Goal: Task Accomplishment & Management: Use online tool/utility

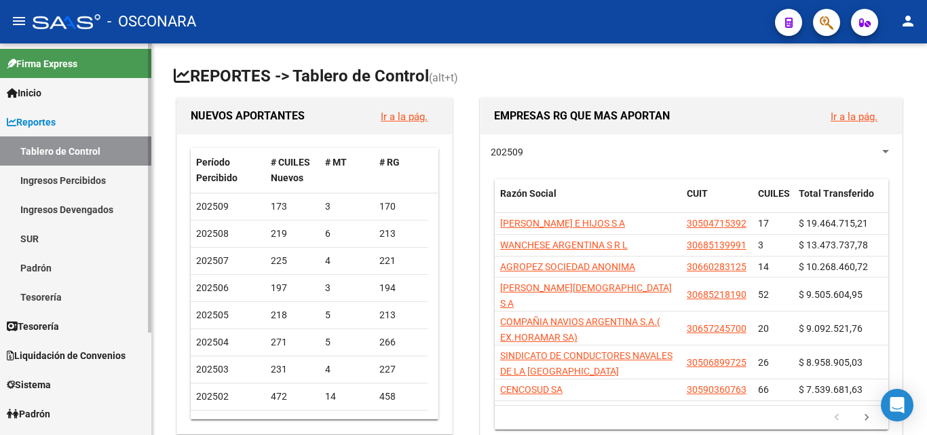
click at [79, 179] on link "Ingresos Percibidos" at bounding box center [75, 180] width 151 height 29
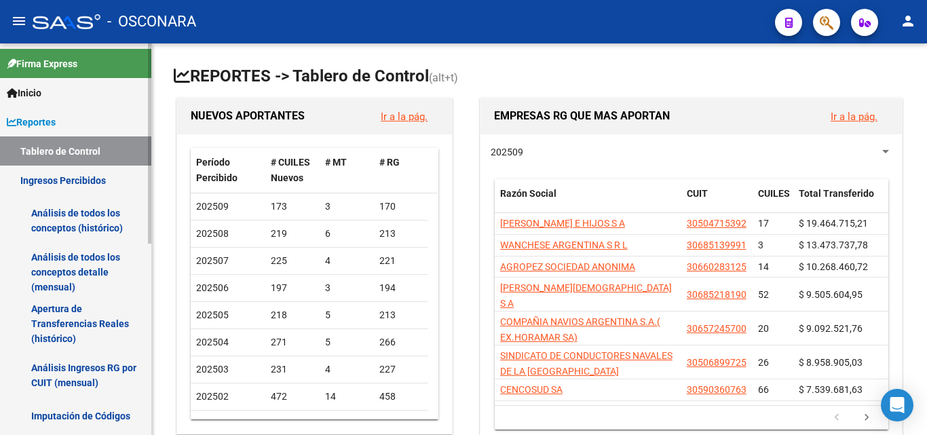
click at [80, 269] on link "Análisis de todos los conceptos detalle (mensual)" at bounding box center [75, 272] width 151 height 52
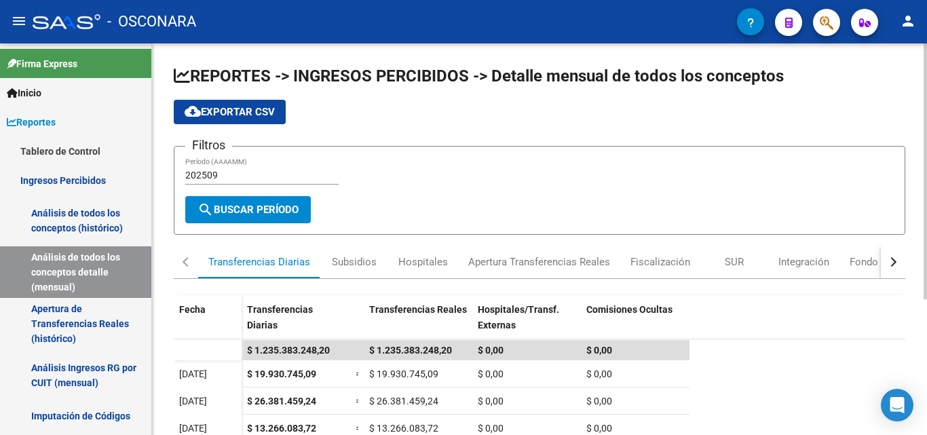
click at [891, 263] on div "button" at bounding box center [892, 262] width 10 height 10
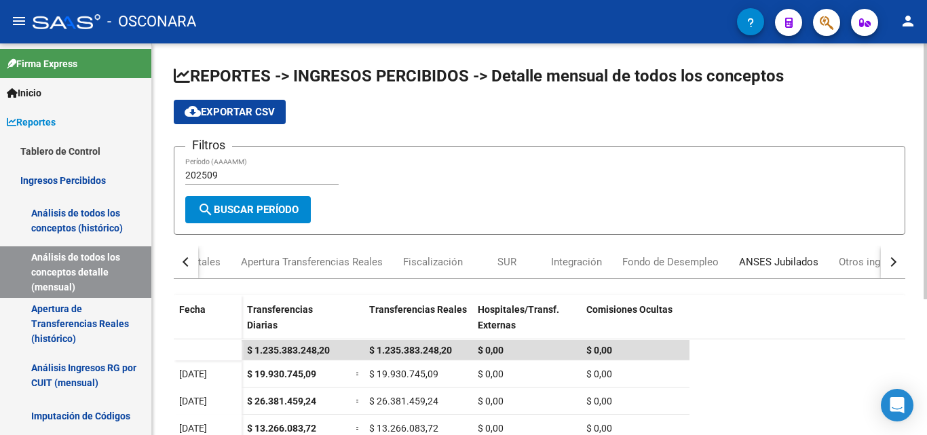
click at [793, 262] on div "ANSES Jubilados" at bounding box center [778, 262] width 79 height 15
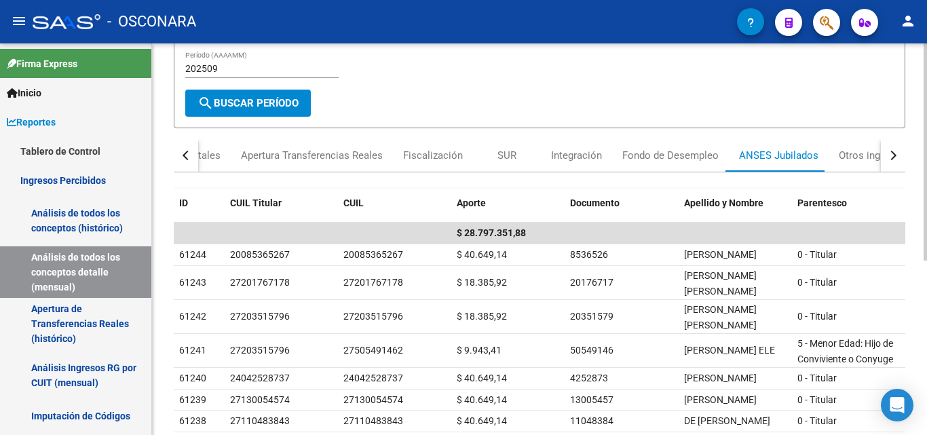
scroll to position [109, 0]
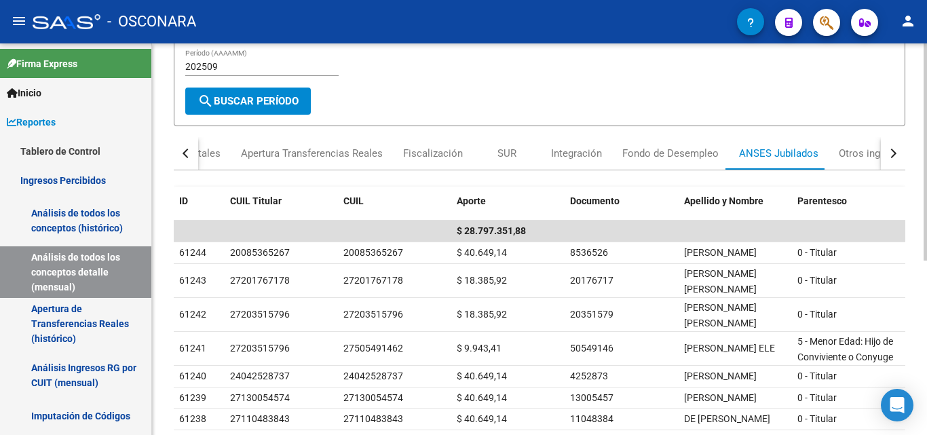
click at [917, 291] on div at bounding box center [925, 223] width 3 height 217
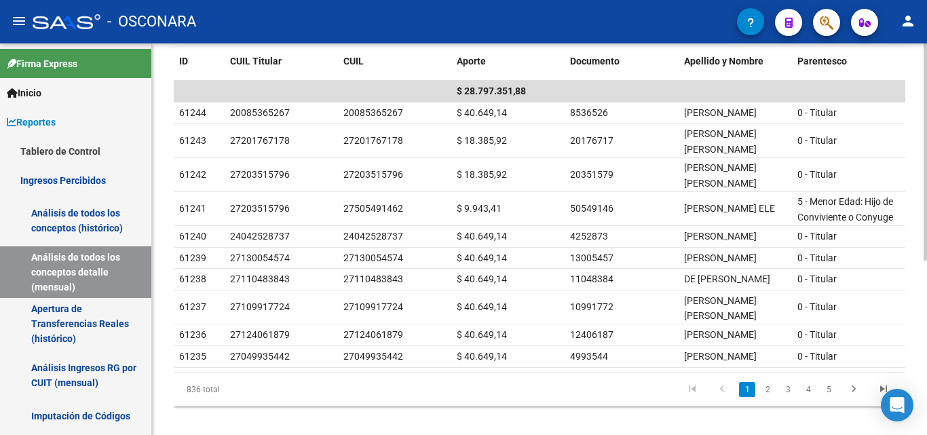
scroll to position [312, 0]
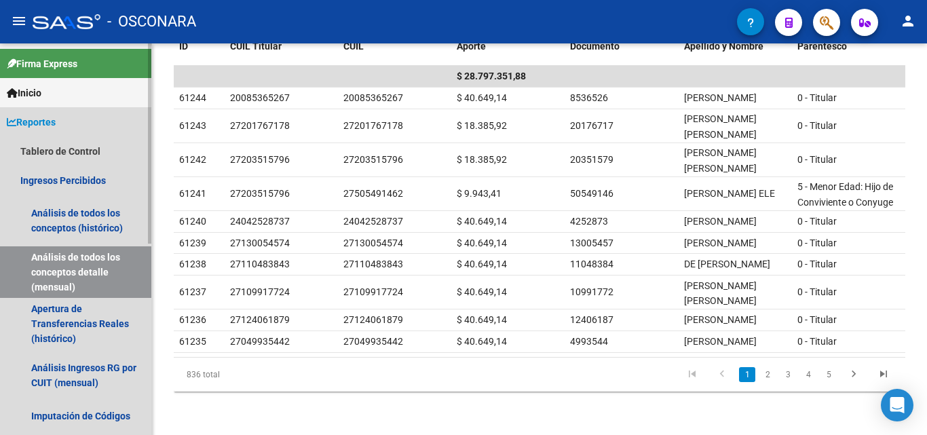
click at [56, 127] on span "Reportes" at bounding box center [31, 122] width 49 height 15
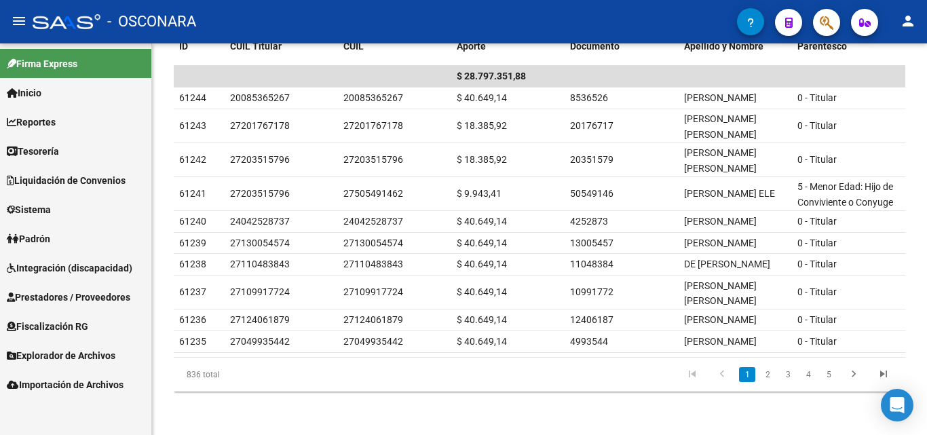
click at [107, 265] on span "Integración (discapacidad)" at bounding box center [70, 268] width 126 height 15
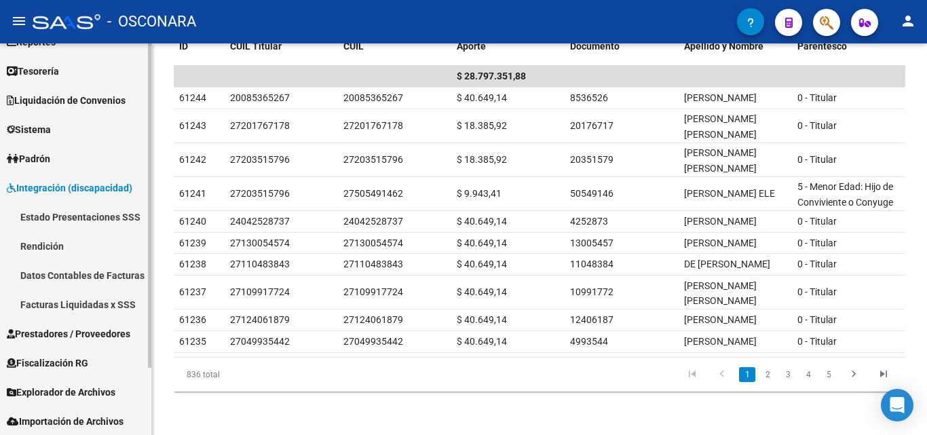
scroll to position [81, 0]
click at [100, 333] on span "Prestadores / Proveedores" at bounding box center [69, 333] width 124 height 15
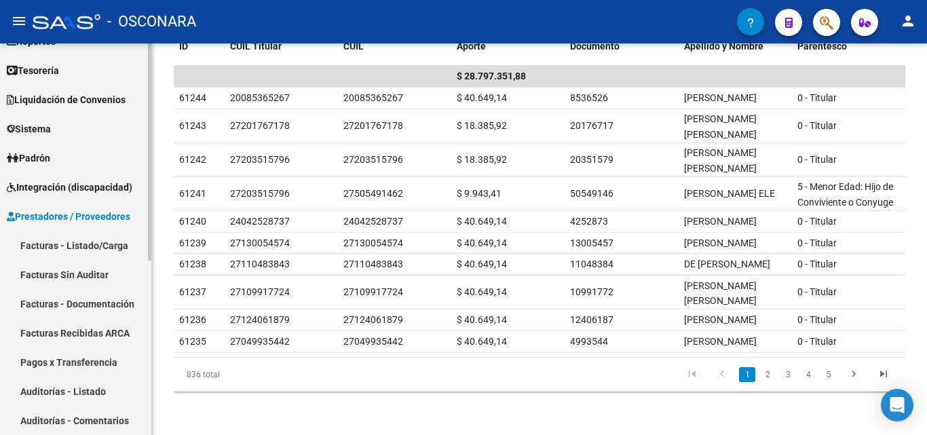
click at [104, 253] on link "Facturas - Listado/Carga" at bounding box center [75, 245] width 151 height 29
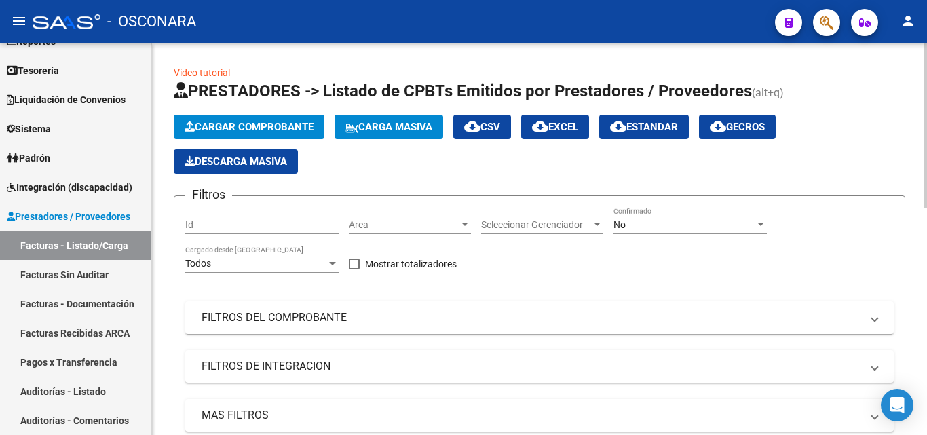
click at [449, 229] on span "Area" at bounding box center [404, 225] width 110 height 12
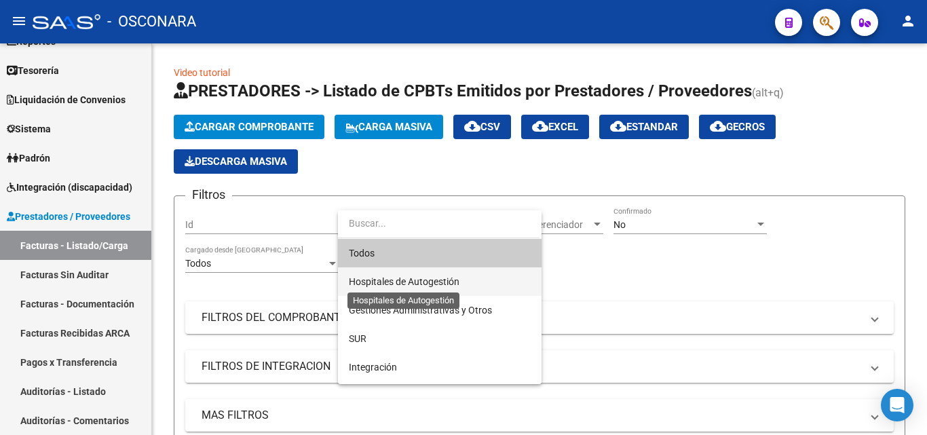
click at [384, 282] on span "Hospitales de Autogestión" at bounding box center [404, 281] width 111 height 11
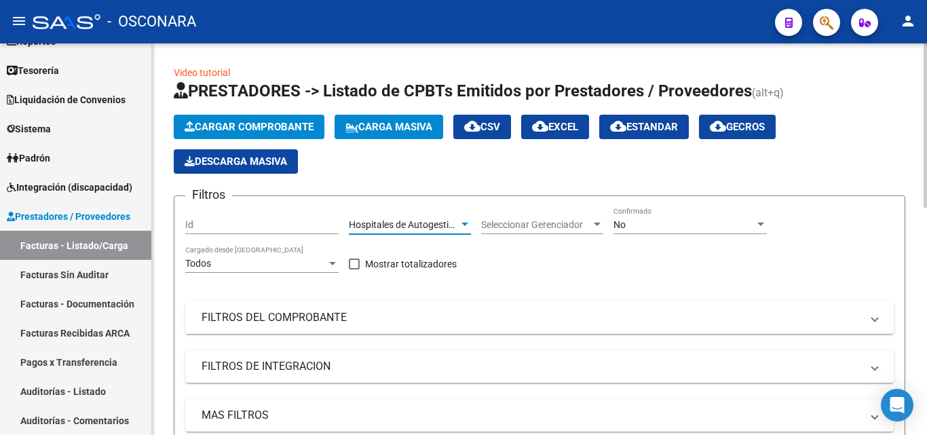
click at [462, 226] on div at bounding box center [465, 224] width 7 height 3
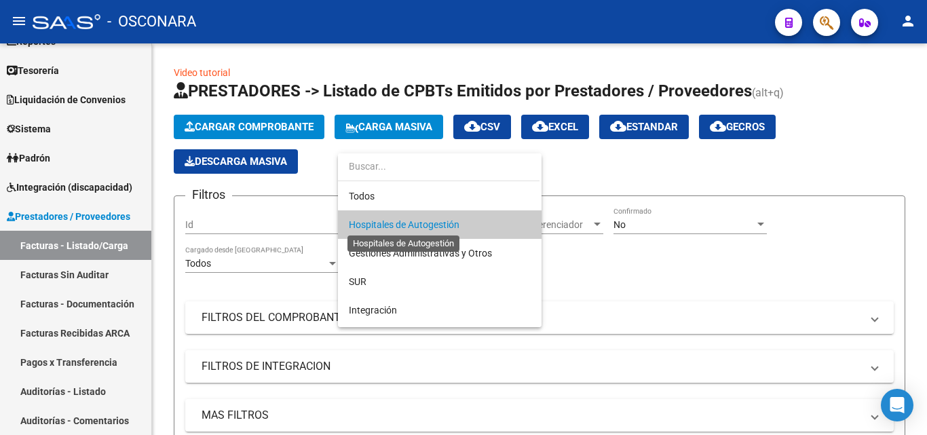
click at [405, 221] on span "Hospitales de Autogestión" at bounding box center [404, 224] width 111 height 11
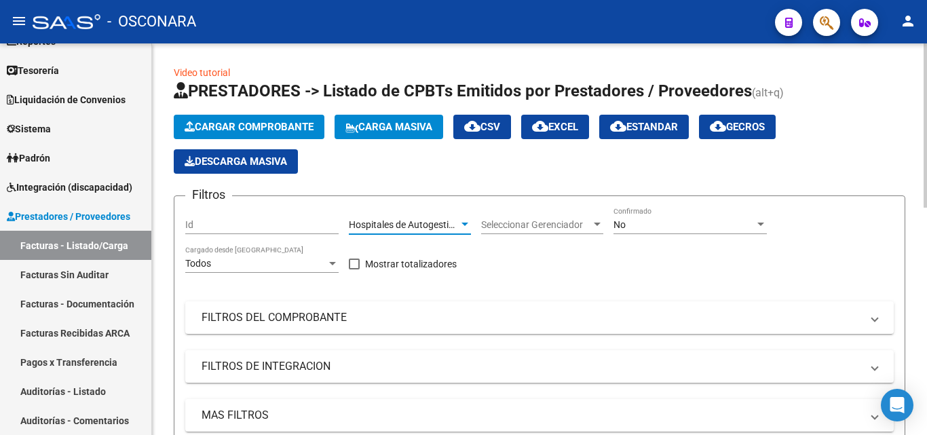
click at [660, 220] on div "No" at bounding box center [684, 225] width 141 height 12
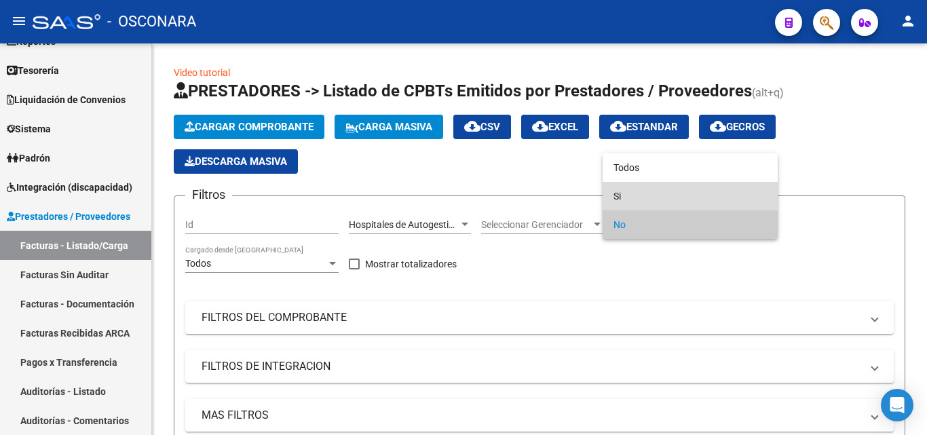
click at [631, 194] on span "Si" at bounding box center [690, 196] width 153 height 29
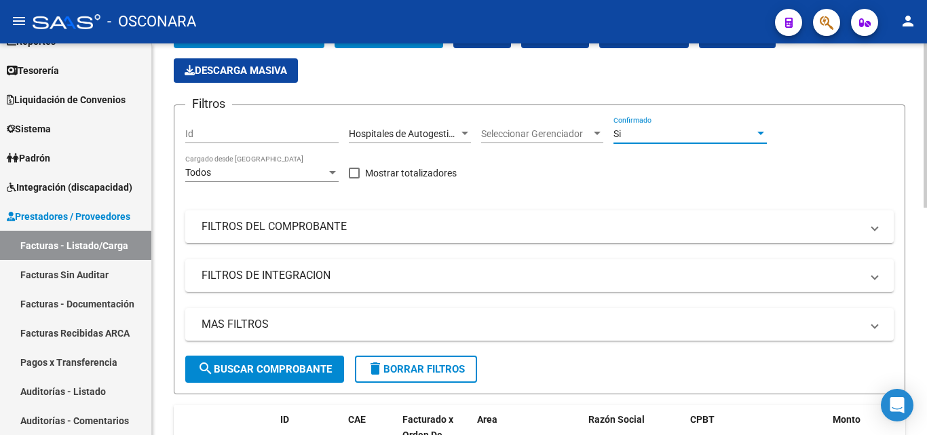
scroll to position [68, 0]
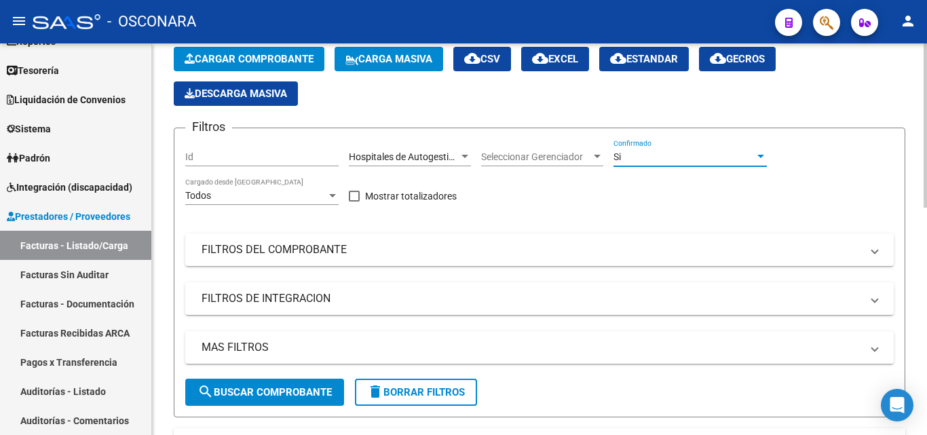
click at [315, 384] on button "search Buscar Comprobante" at bounding box center [264, 392] width 159 height 27
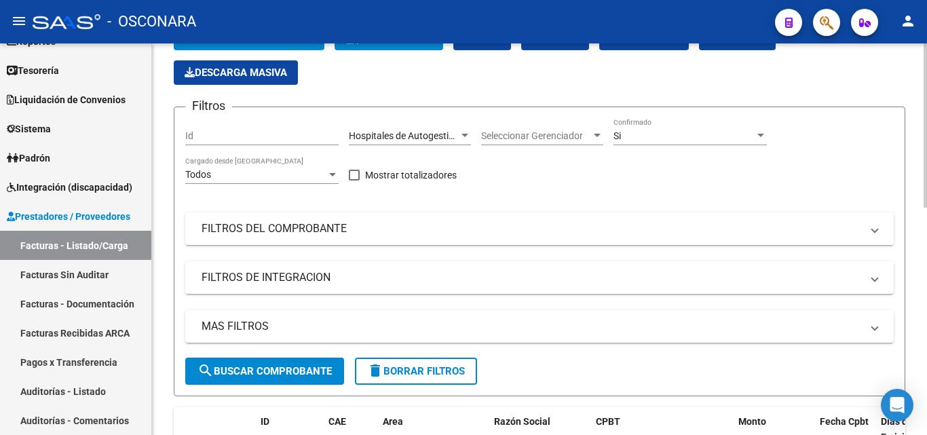
scroll to position [0, 0]
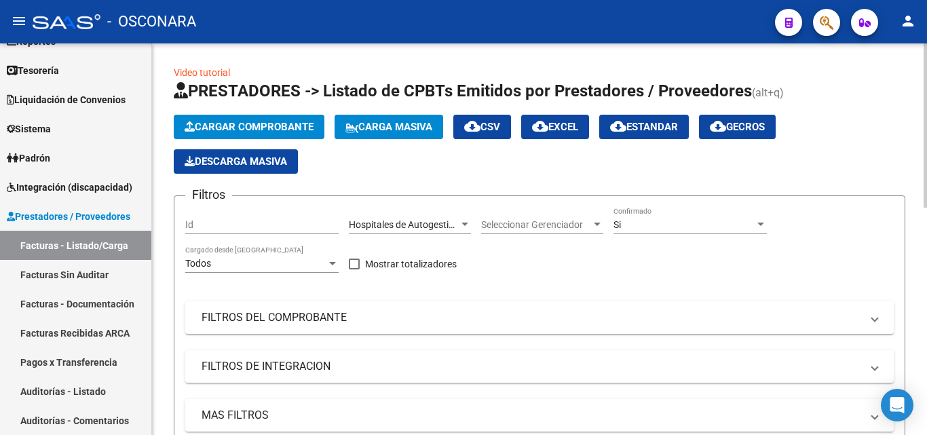
click at [667, 132] on span "cloud_download Estandar" at bounding box center [644, 127] width 68 height 12
click at [579, 164] on div "Cargar Comprobante Carga Masiva cloud_download CSV cloud_download EXCEL cloud_d…" at bounding box center [540, 144] width 732 height 59
click at [276, 266] on div "Todos" at bounding box center [255, 264] width 141 height 12
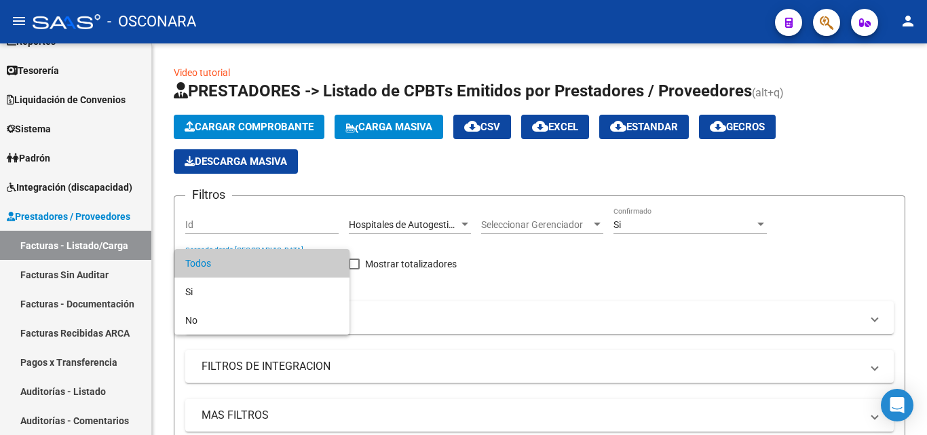
click at [454, 282] on div at bounding box center [463, 217] width 927 height 435
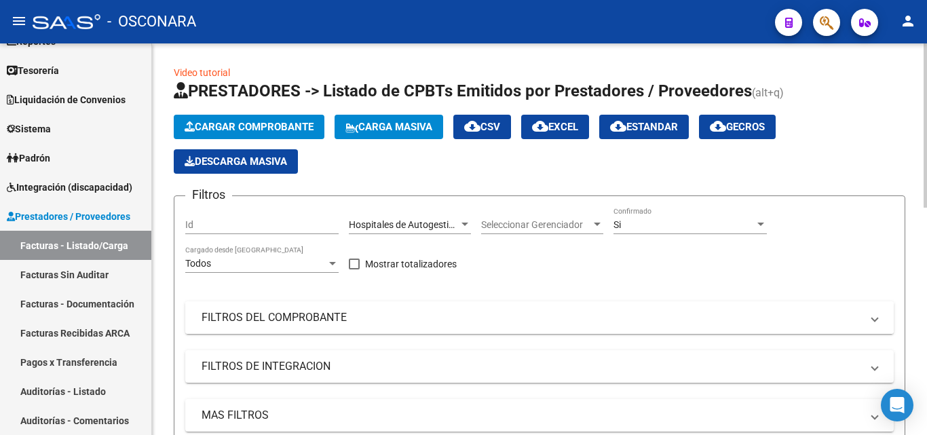
click at [364, 326] on mat-expansion-panel-header "FILTROS DEL COMPROBANTE" at bounding box center [539, 317] width 709 height 33
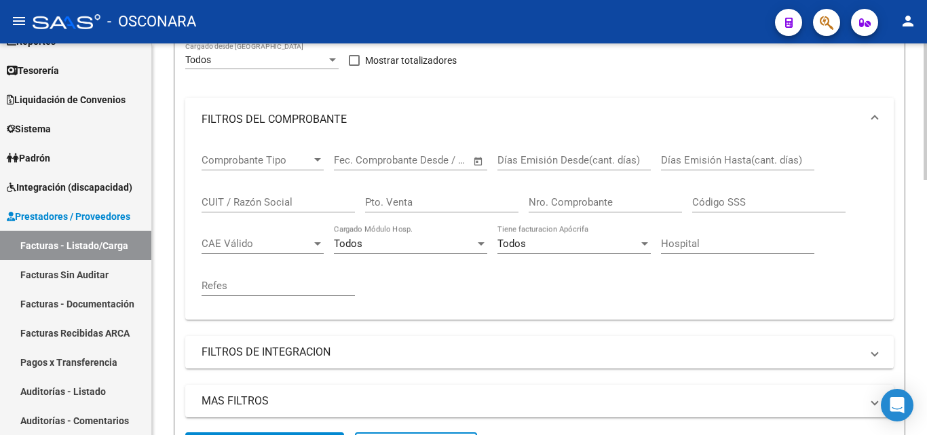
scroll to position [272, 0]
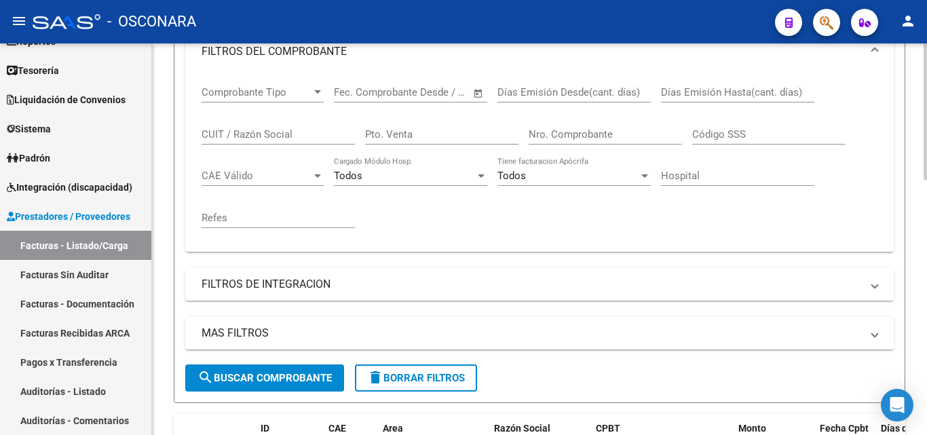
click at [441, 338] on mat-panel-title "MAS FILTROS" at bounding box center [532, 333] width 660 height 15
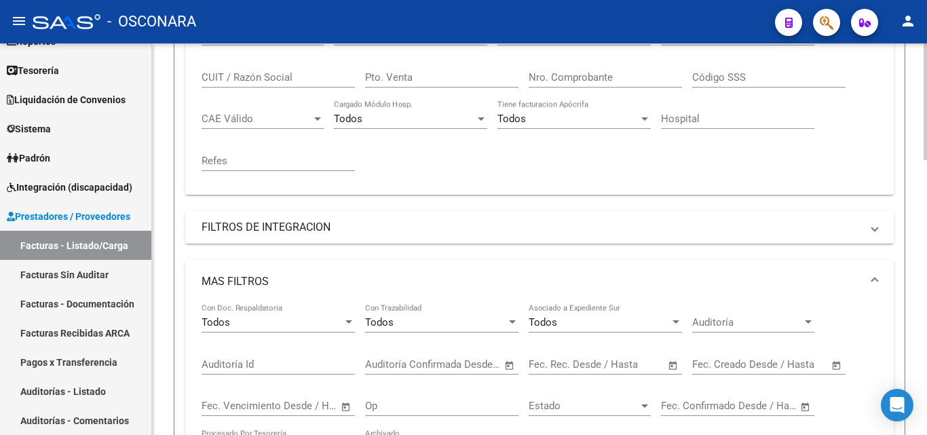
scroll to position [407, 0]
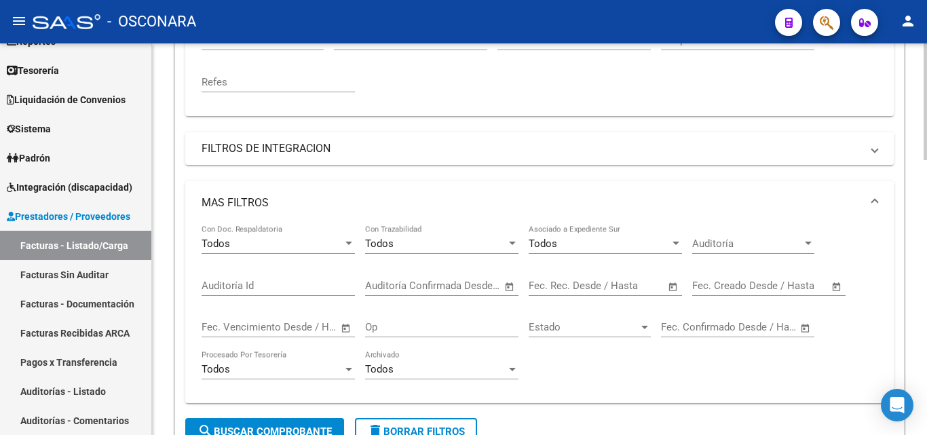
click at [668, 289] on span "Open calendar" at bounding box center [673, 286] width 33 height 33
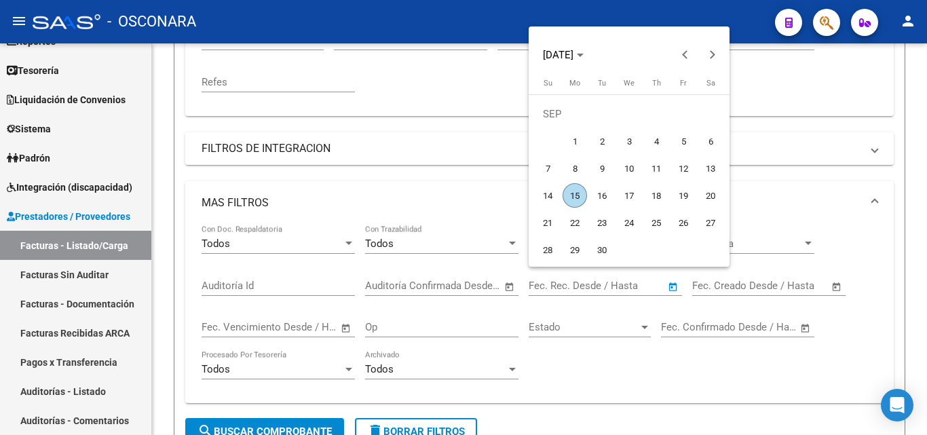
click at [793, 197] on div at bounding box center [463, 217] width 927 height 435
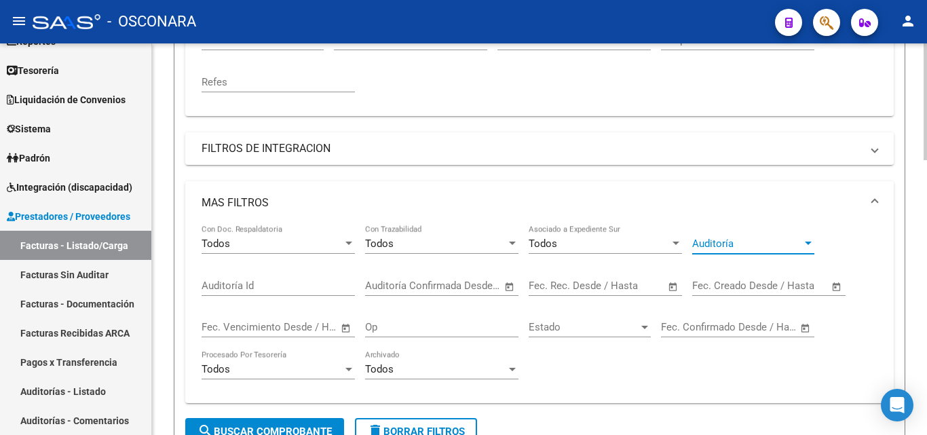
click at [810, 243] on div at bounding box center [808, 243] width 7 height 3
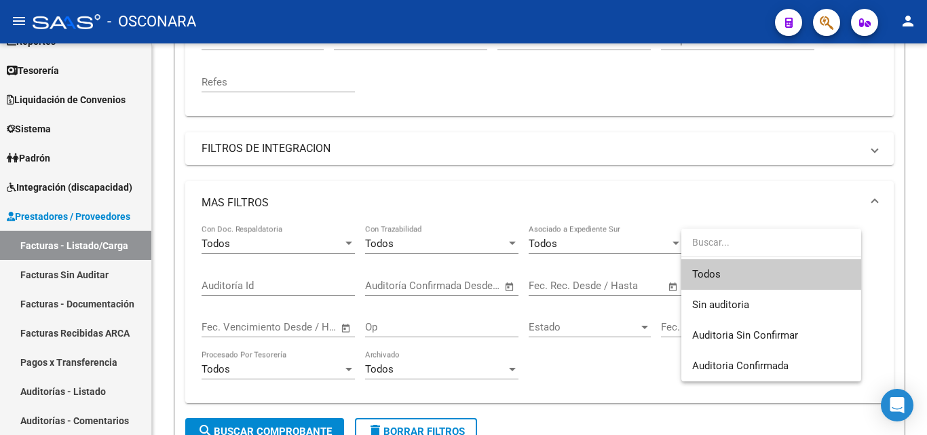
click at [619, 374] on div at bounding box center [463, 217] width 927 height 435
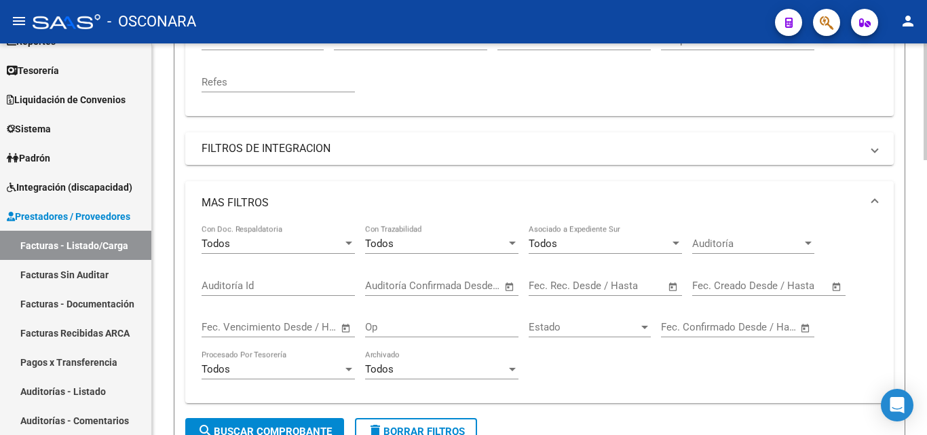
click at [769, 242] on span "Auditoría" at bounding box center [748, 244] width 110 height 12
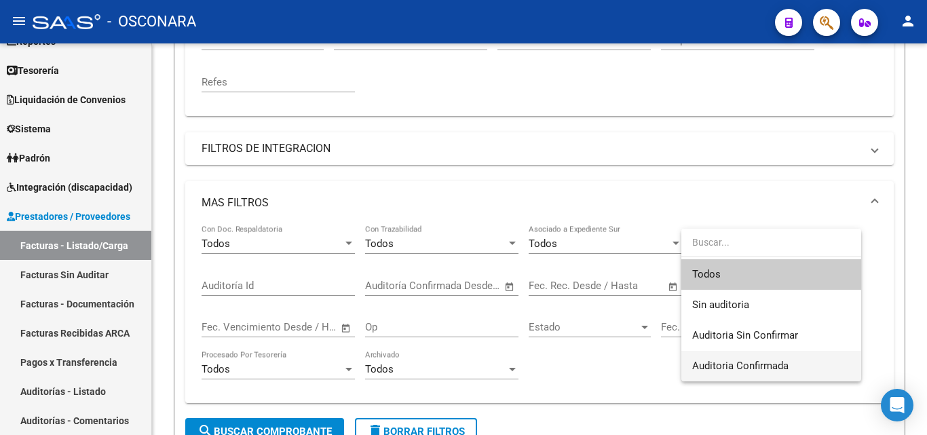
click at [745, 354] on span "Auditoria Confirmada" at bounding box center [772, 366] width 158 height 31
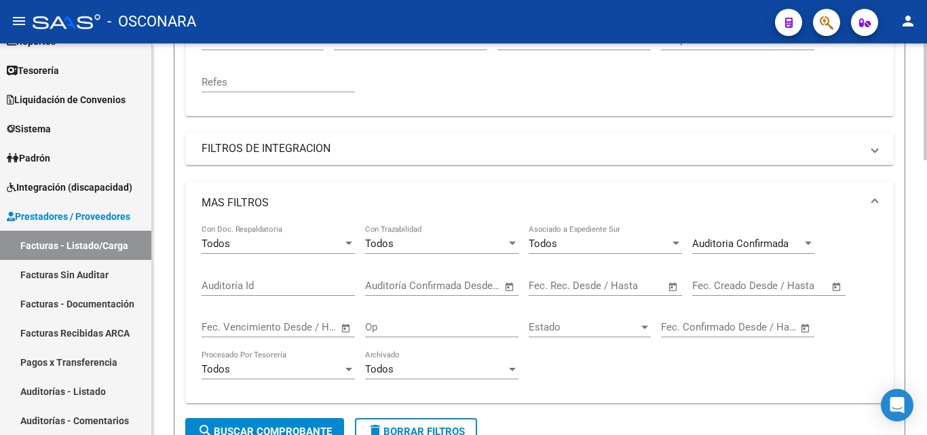
click at [676, 289] on span "Open calendar" at bounding box center [673, 286] width 33 height 33
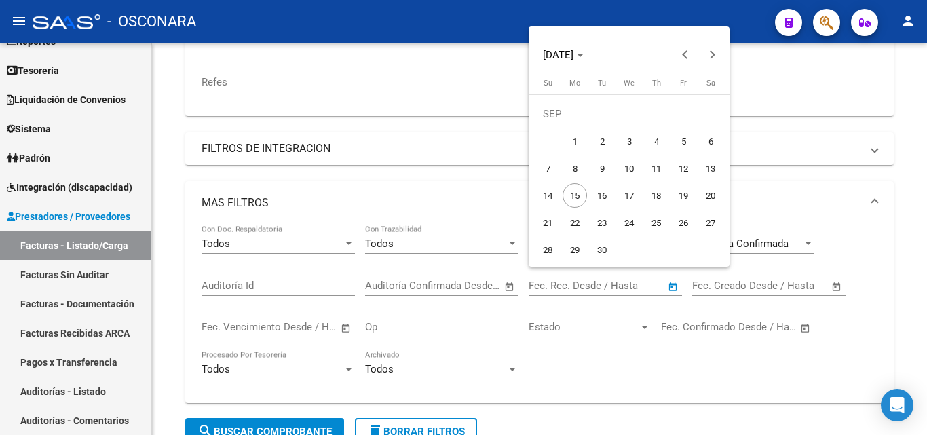
click at [637, 371] on div at bounding box center [463, 217] width 927 height 435
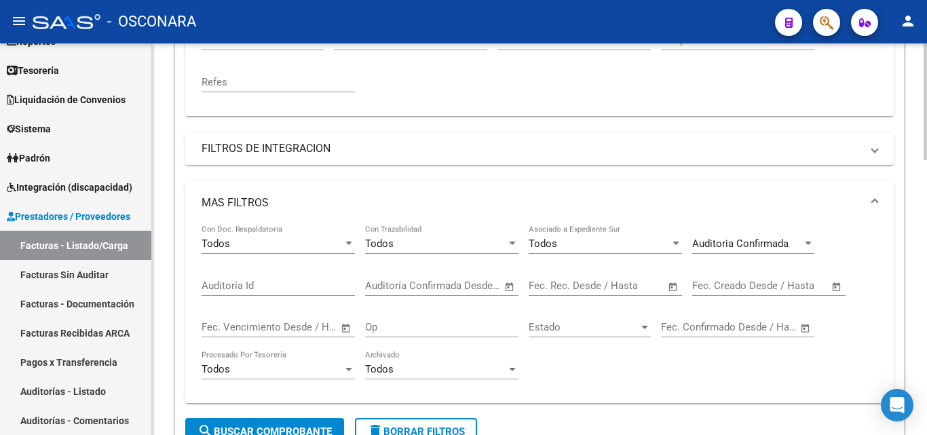
click at [511, 285] on span "Open calendar" at bounding box center [510, 286] width 33 height 33
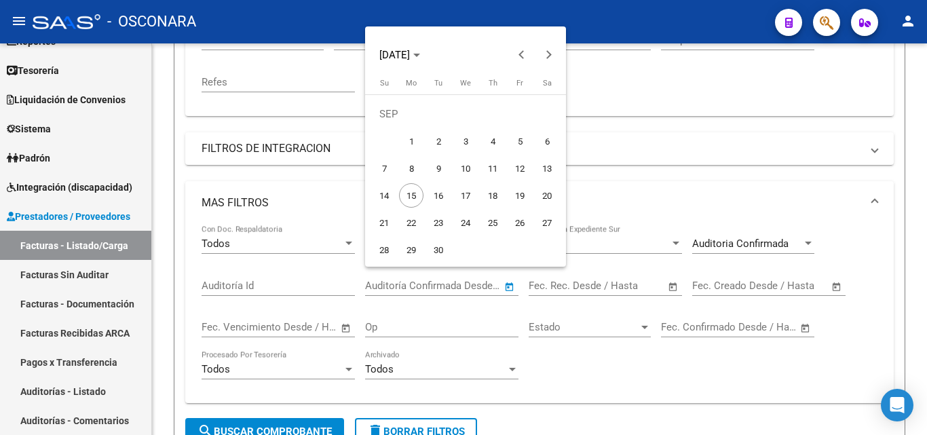
click at [584, 390] on div at bounding box center [463, 217] width 927 height 435
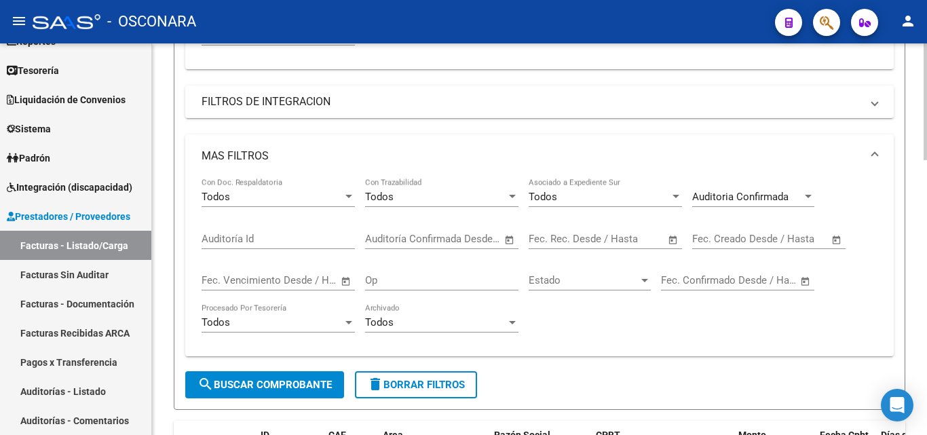
scroll to position [543, 0]
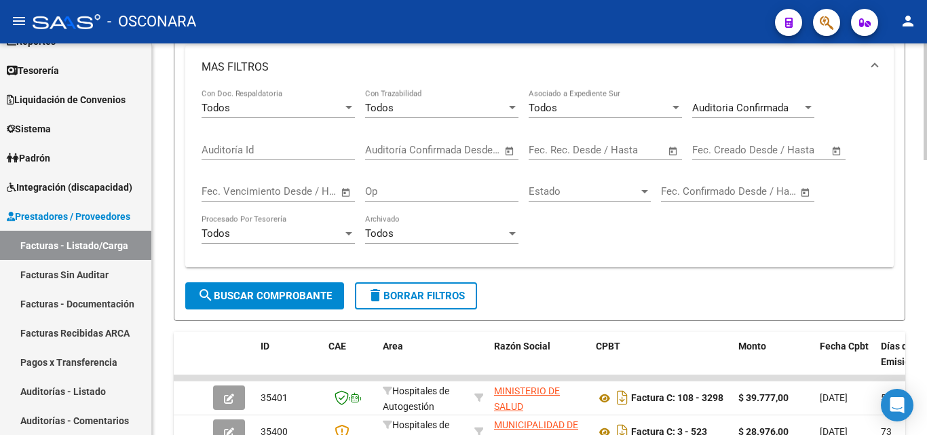
click at [509, 148] on span "Open calendar" at bounding box center [510, 150] width 33 height 33
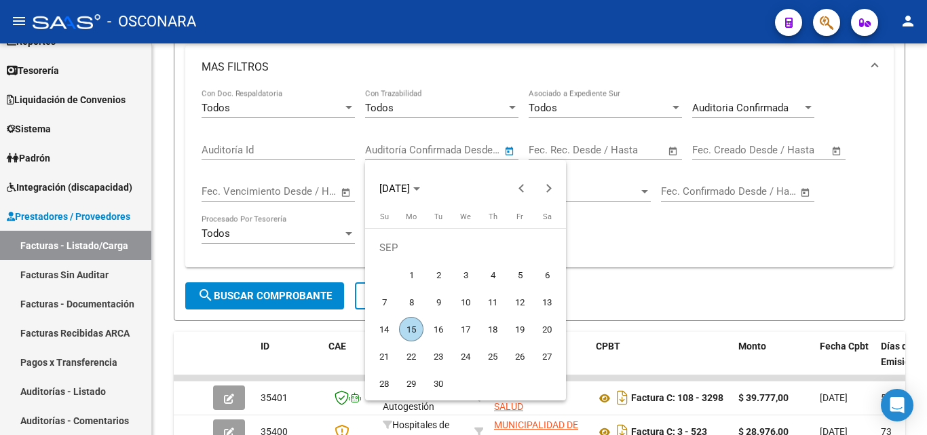
click at [514, 302] on span "12" at bounding box center [520, 302] width 24 height 24
click at [407, 276] on span "1" at bounding box center [411, 275] width 24 height 24
type input "[DATE]"
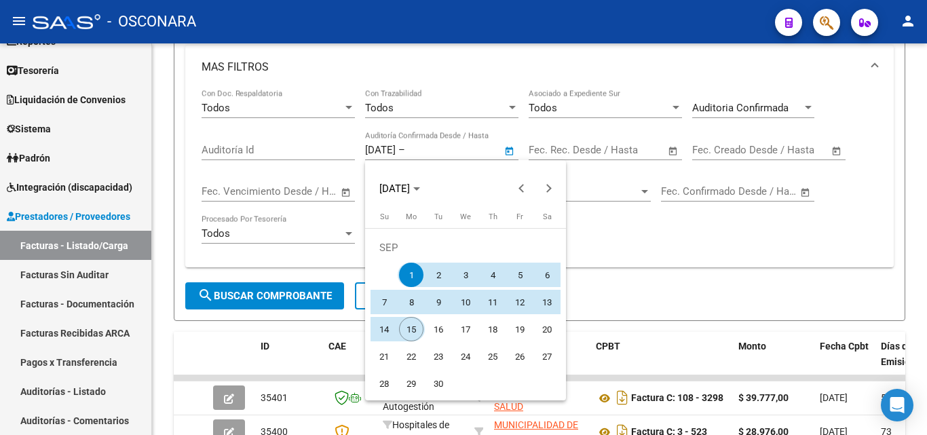
click at [406, 331] on span "15" at bounding box center [411, 329] width 24 height 24
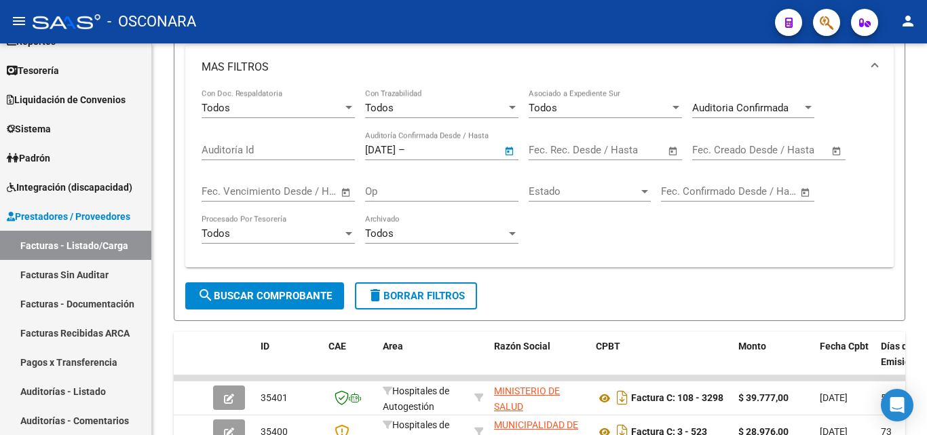
type input "[DATE]"
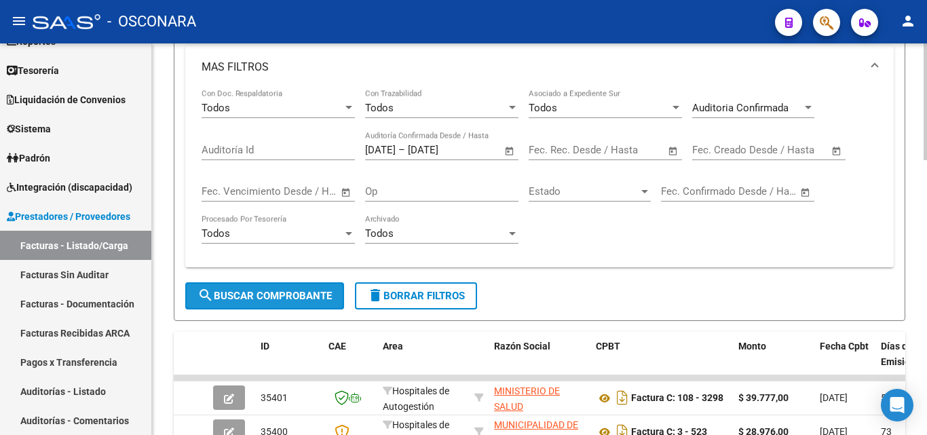
click at [310, 308] on button "search Buscar Comprobante" at bounding box center [264, 295] width 159 height 27
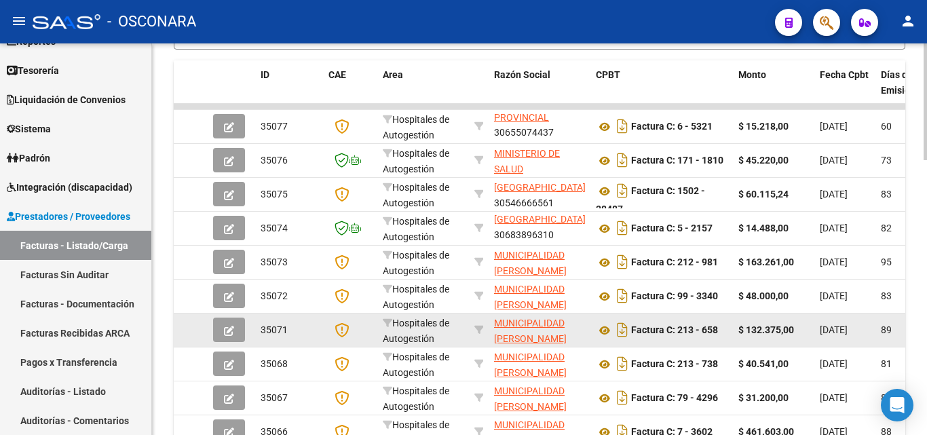
scroll to position [883, 0]
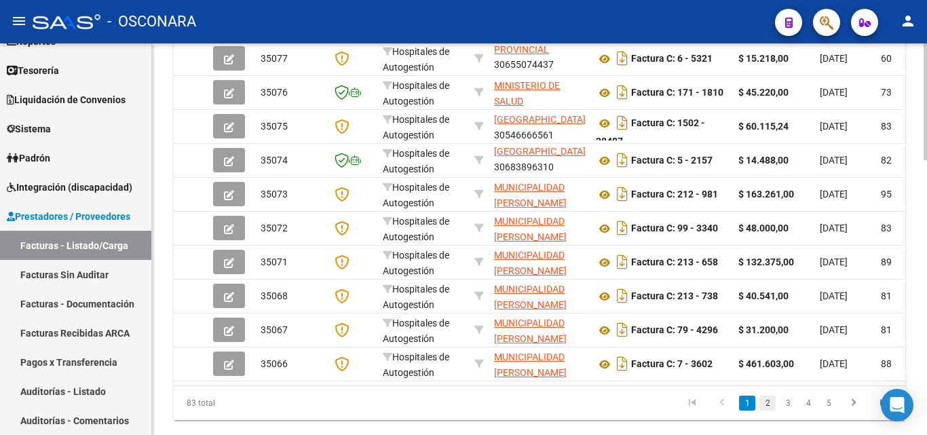
click at [770, 411] on link "2" at bounding box center [768, 403] width 16 height 15
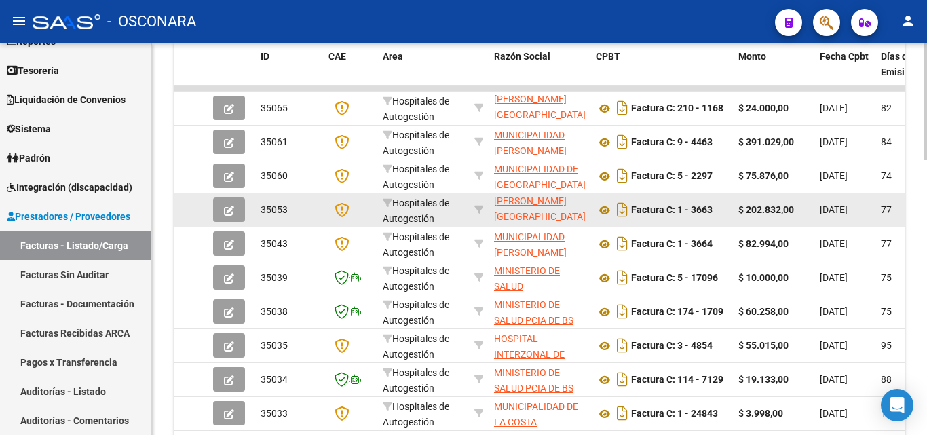
scroll to position [922, 0]
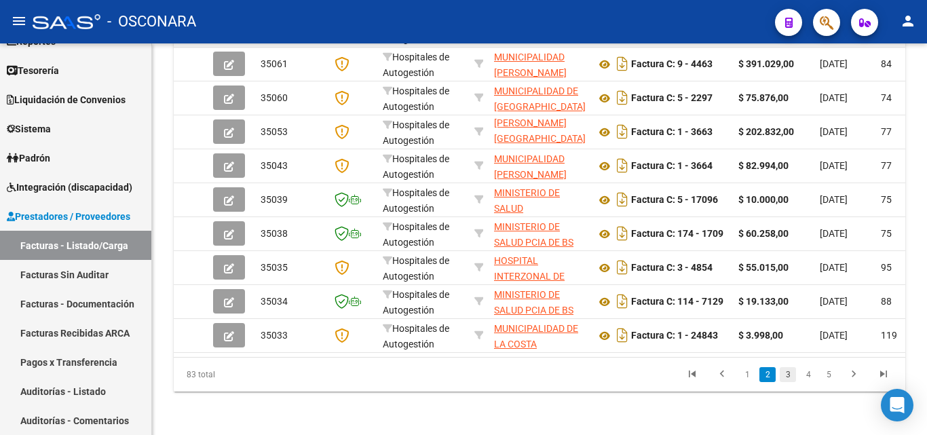
click at [786, 378] on link "3" at bounding box center [788, 374] width 16 height 15
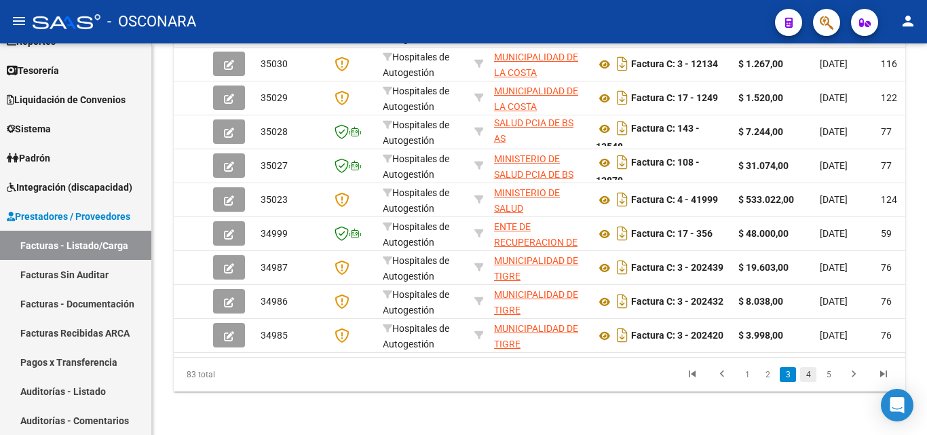
click at [809, 377] on link "4" at bounding box center [808, 374] width 16 height 15
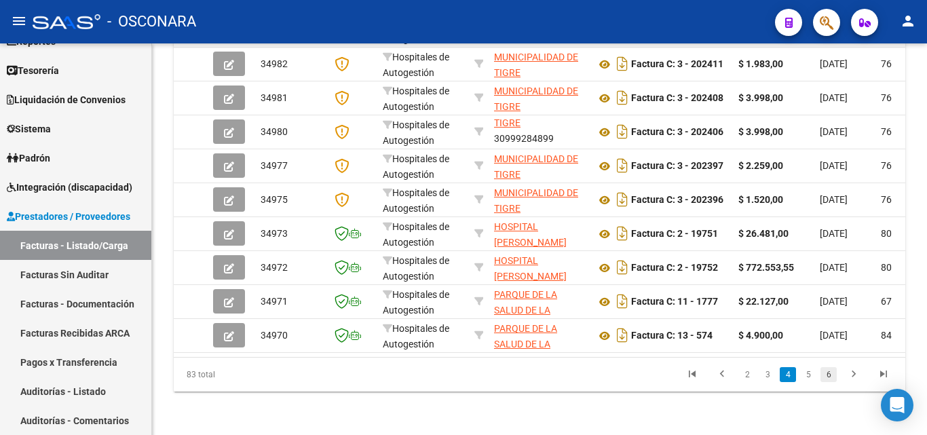
click at [830, 377] on link "6" at bounding box center [829, 374] width 16 height 15
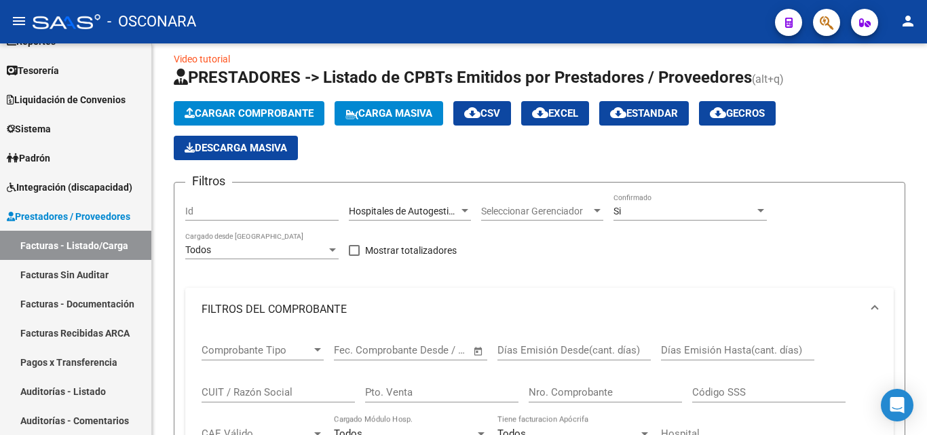
scroll to position [0, 0]
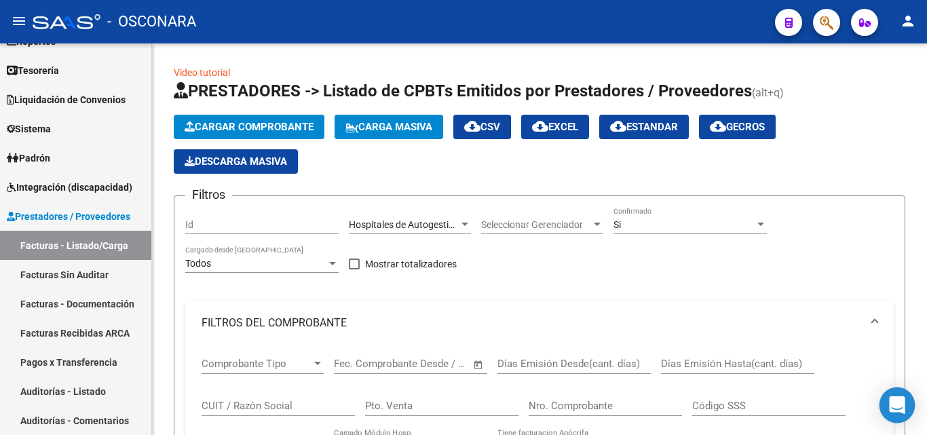
click at [897, 405] on icon "Open Intercom Messenger" at bounding box center [897, 406] width 16 height 18
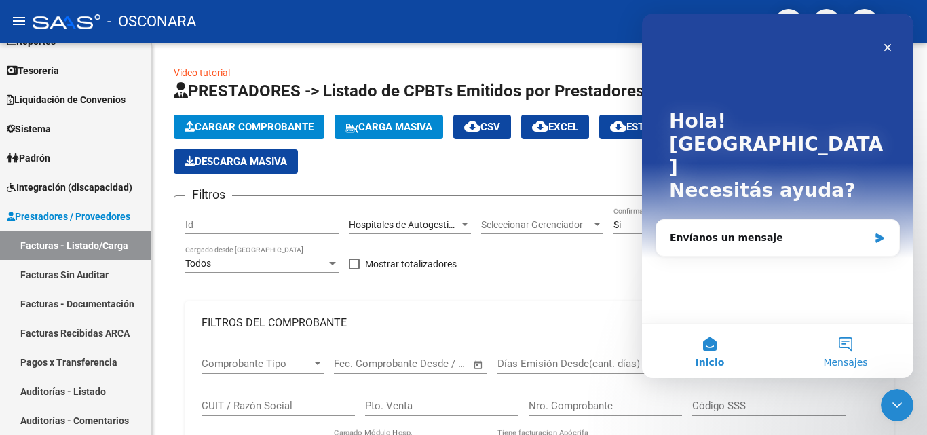
click at [843, 352] on button "Mensajes" at bounding box center [846, 351] width 136 height 54
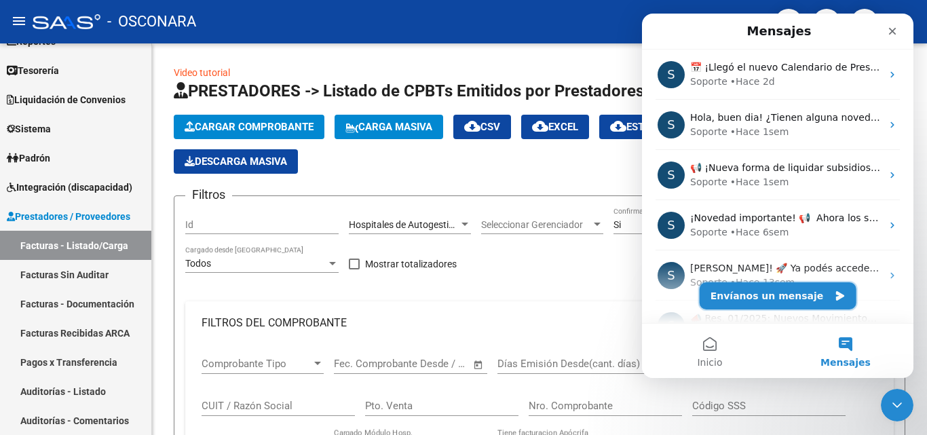
click at [740, 301] on button "Envíanos un mensaje" at bounding box center [778, 295] width 157 height 27
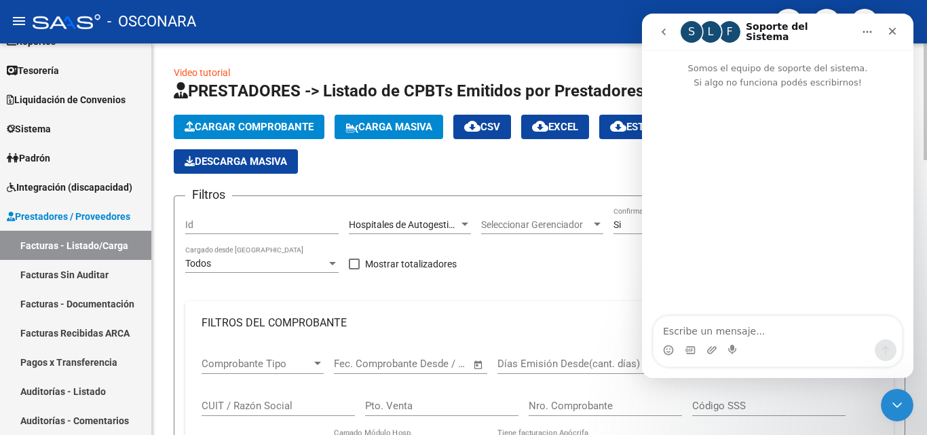
click at [900, 30] on div "Cerrar" at bounding box center [893, 31] width 24 height 24
